Goal: Navigation & Orientation: Find specific page/section

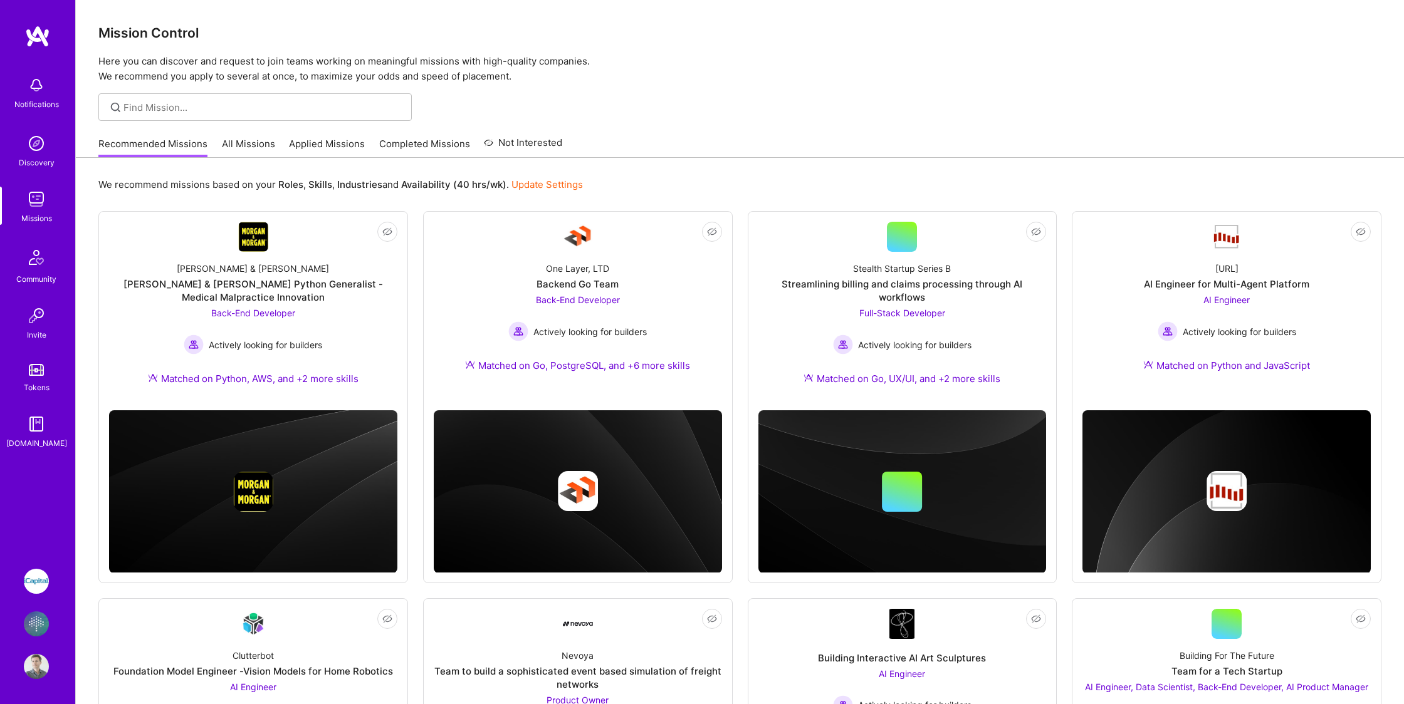
click at [43, 618] on img at bounding box center [36, 624] width 25 height 25
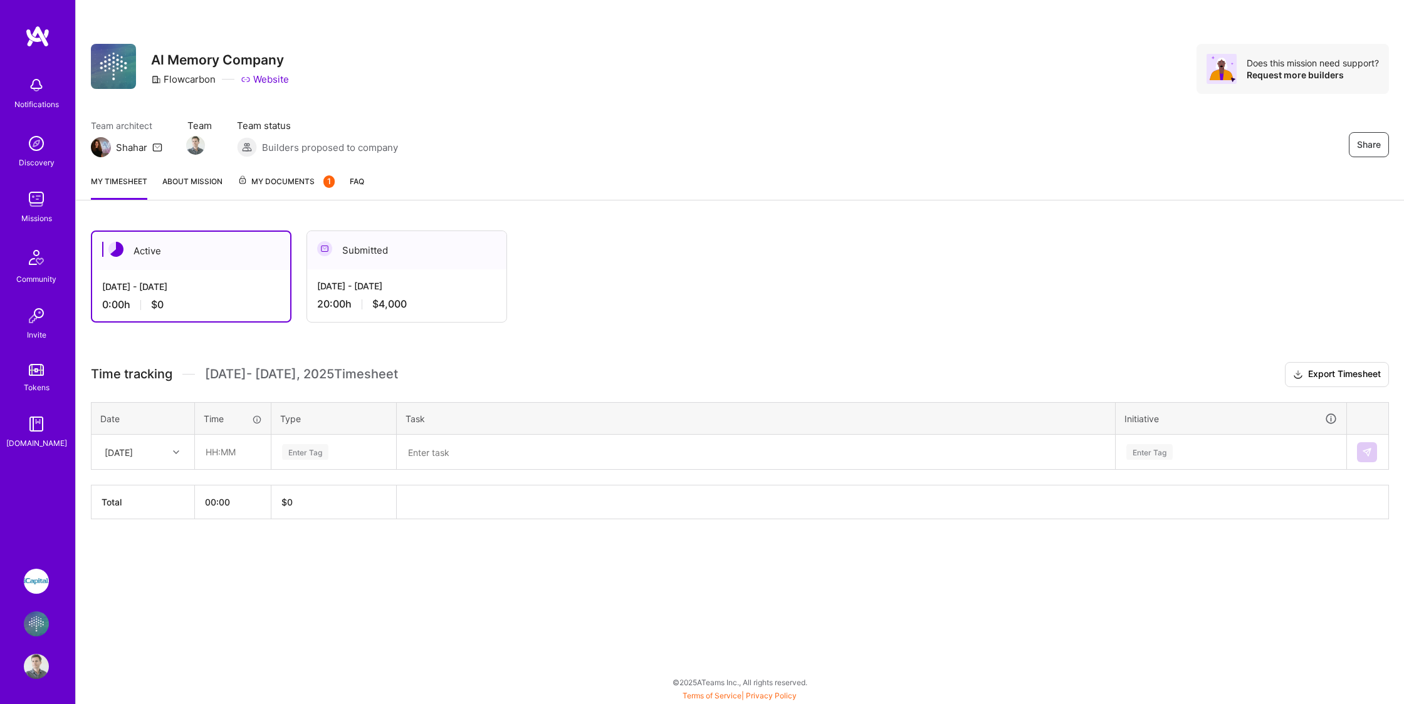
click at [45, 82] on img at bounding box center [36, 85] width 25 height 25
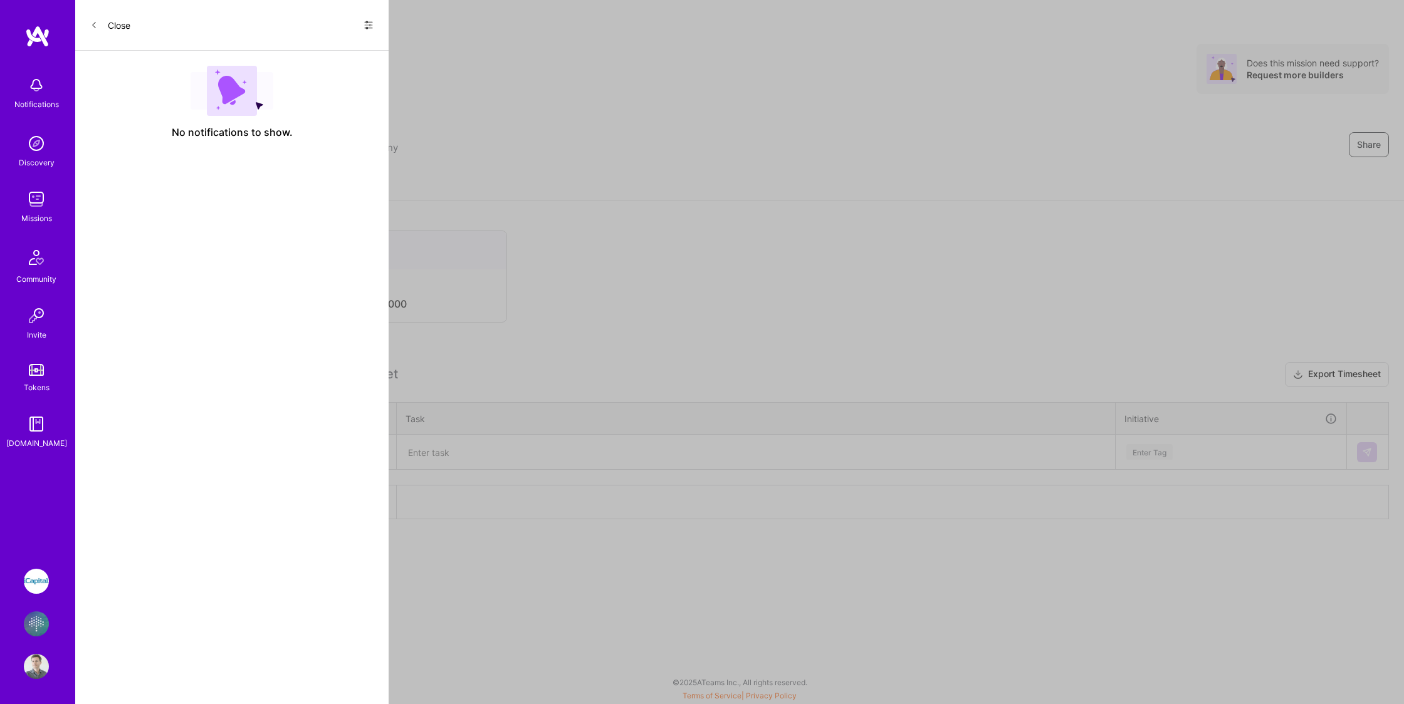
click at [23, 517] on div "Notifications Discovery Missions Community Invite Tokens [DOMAIN_NAME]" at bounding box center [37, 288] width 75 height 526
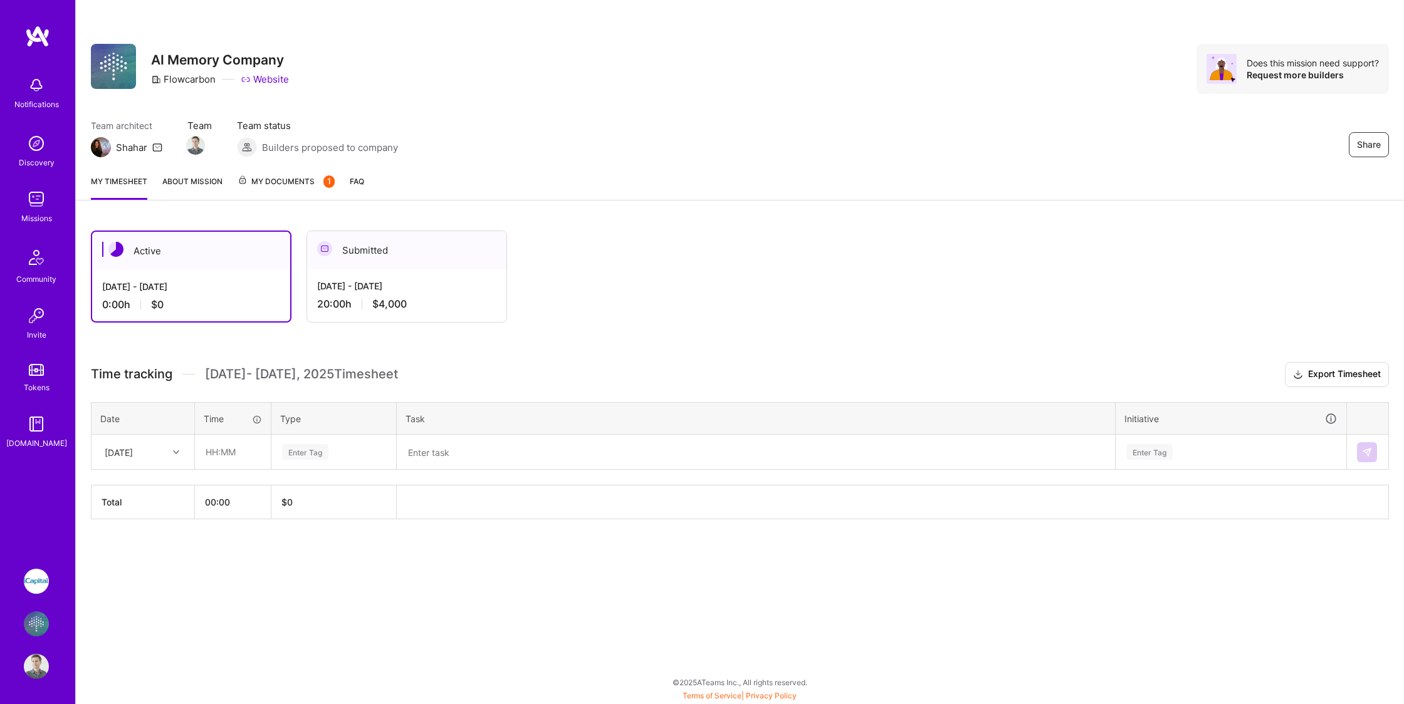
click at [36, 380] on link "Tokens" at bounding box center [36, 376] width 78 height 35
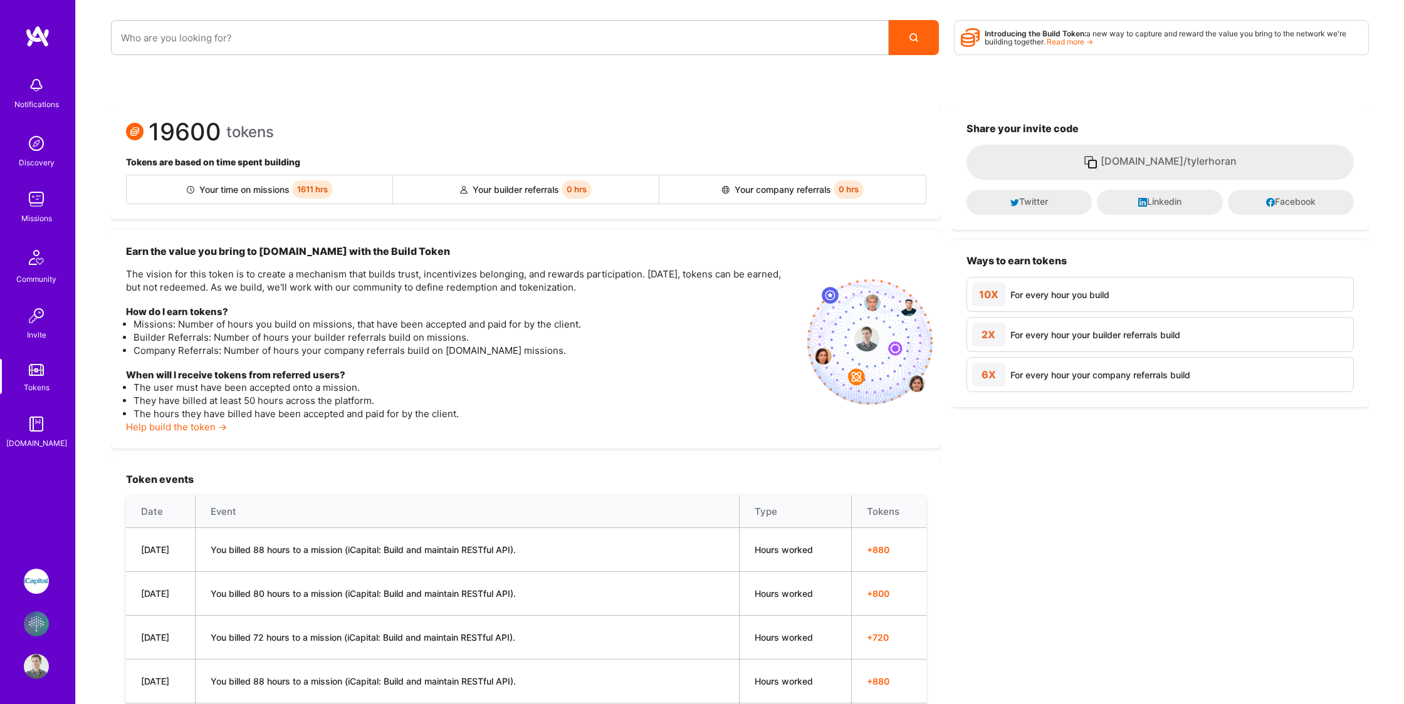
click at [1074, 41] on link "Read more →" at bounding box center [1070, 41] width 46 height 9
click at [39, 92] on img at bounding box center [36, 85] width 25 height 25
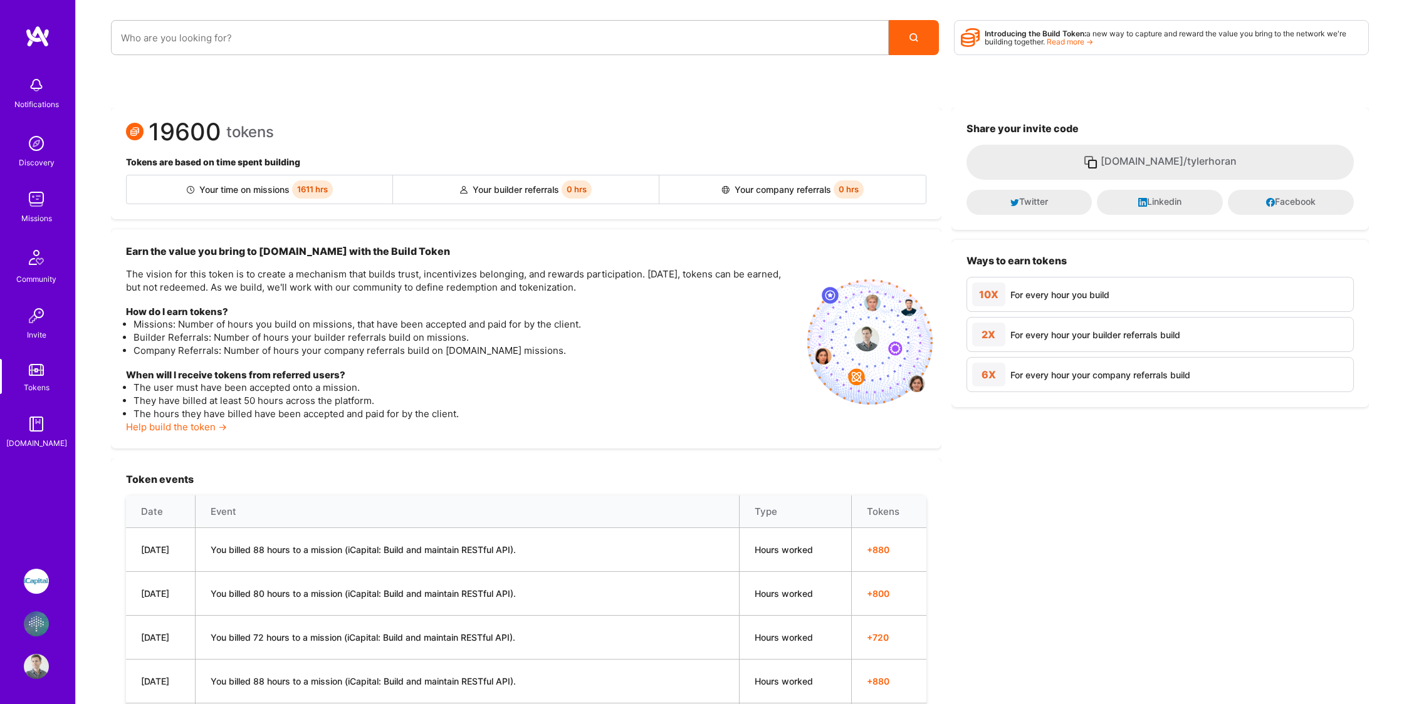
click at [42, 159] on div "Discovery" at bounding box center [37, 162] width 36 height 13
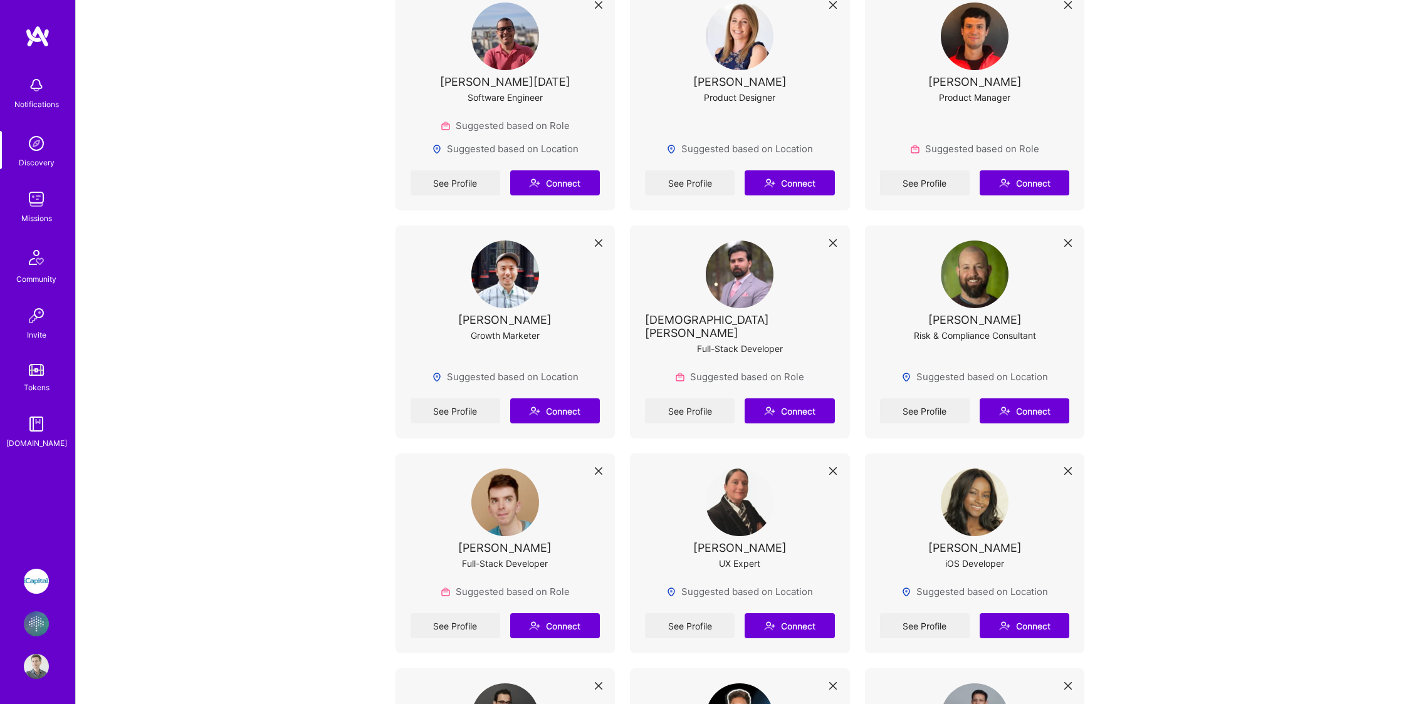
scroll to position [2432, 0]
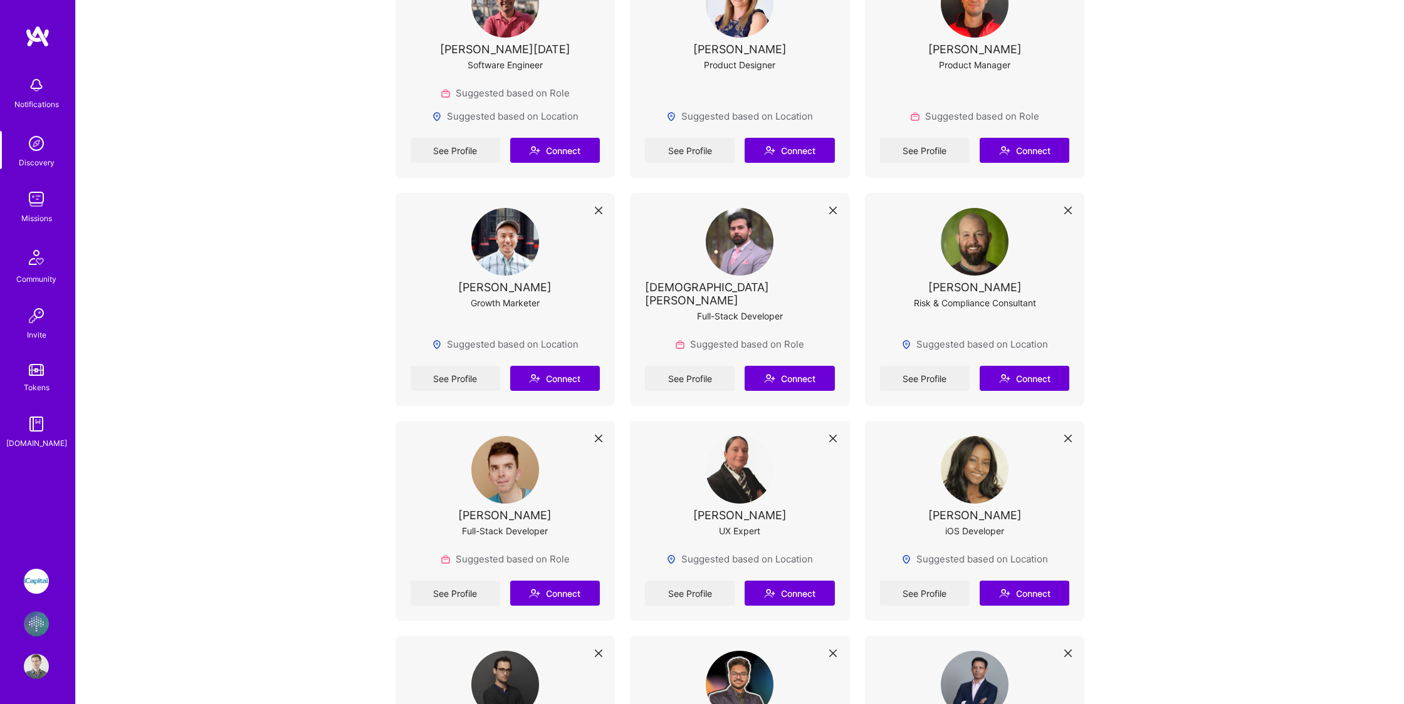
click at [511, 469] on img at bounding box center [505, 470] width 68 height 68
click at [510, 509] on div "[PERSON_NAME]" at bounding box center [504, 515] width 93 height 13
click at [464, 581] on link "See Profile" at bounding box center [456, 593] width 90 height 25
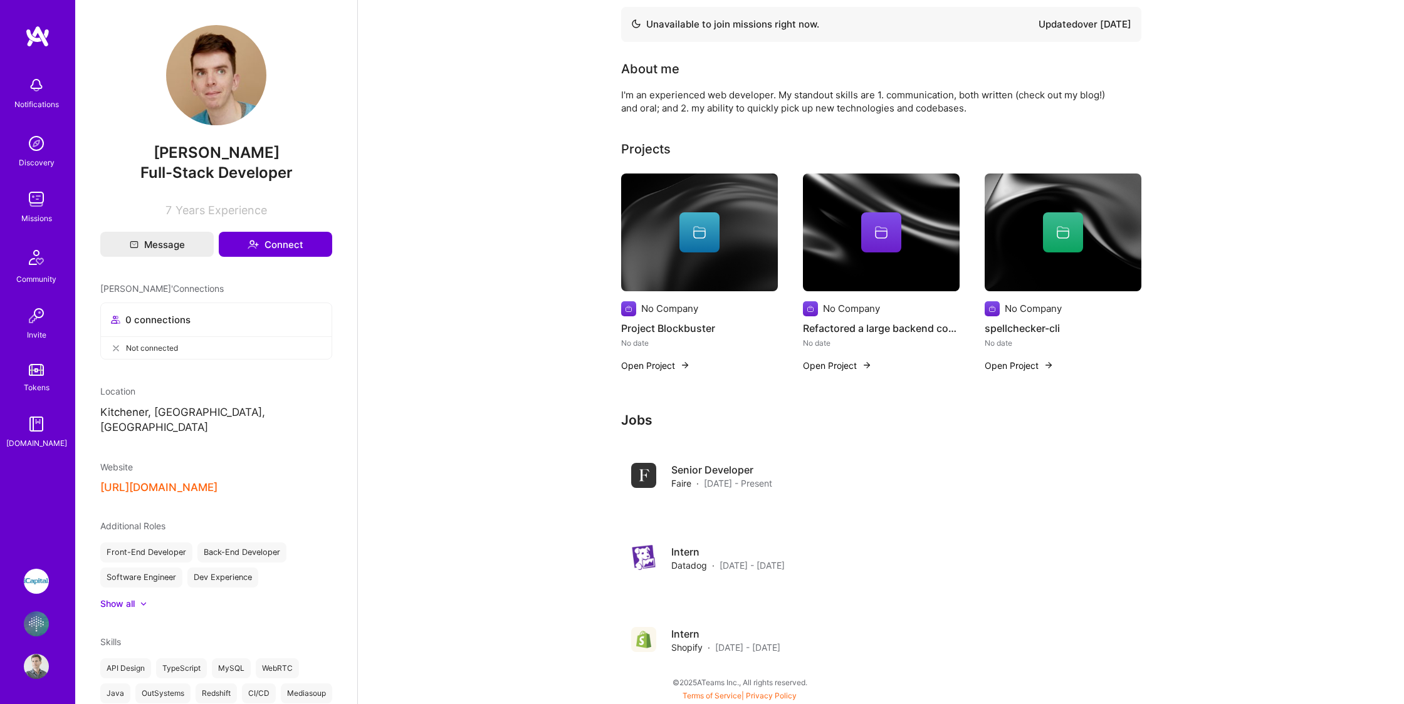
scroll to position [8, 0]
click at [217, 481] on button "[URL][DOMAIN_NAME]" at bounding box center [158, 487] width 117 height 13
